Goal: Navigation & Orientation: Find specific page/section

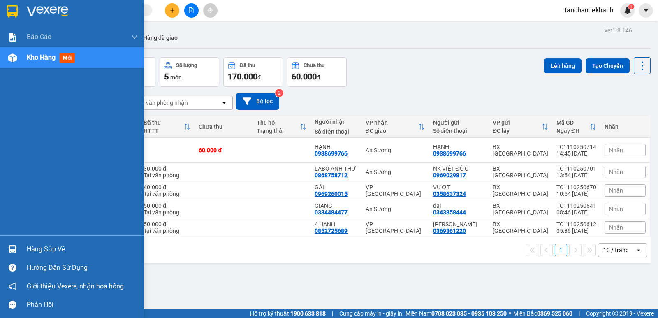
click at [35, 56] on span "Kho hàng" at bounding box center [41, 57] width 29 height 8
